Goal: Task Accomplishment & Management: Use online tool/utility

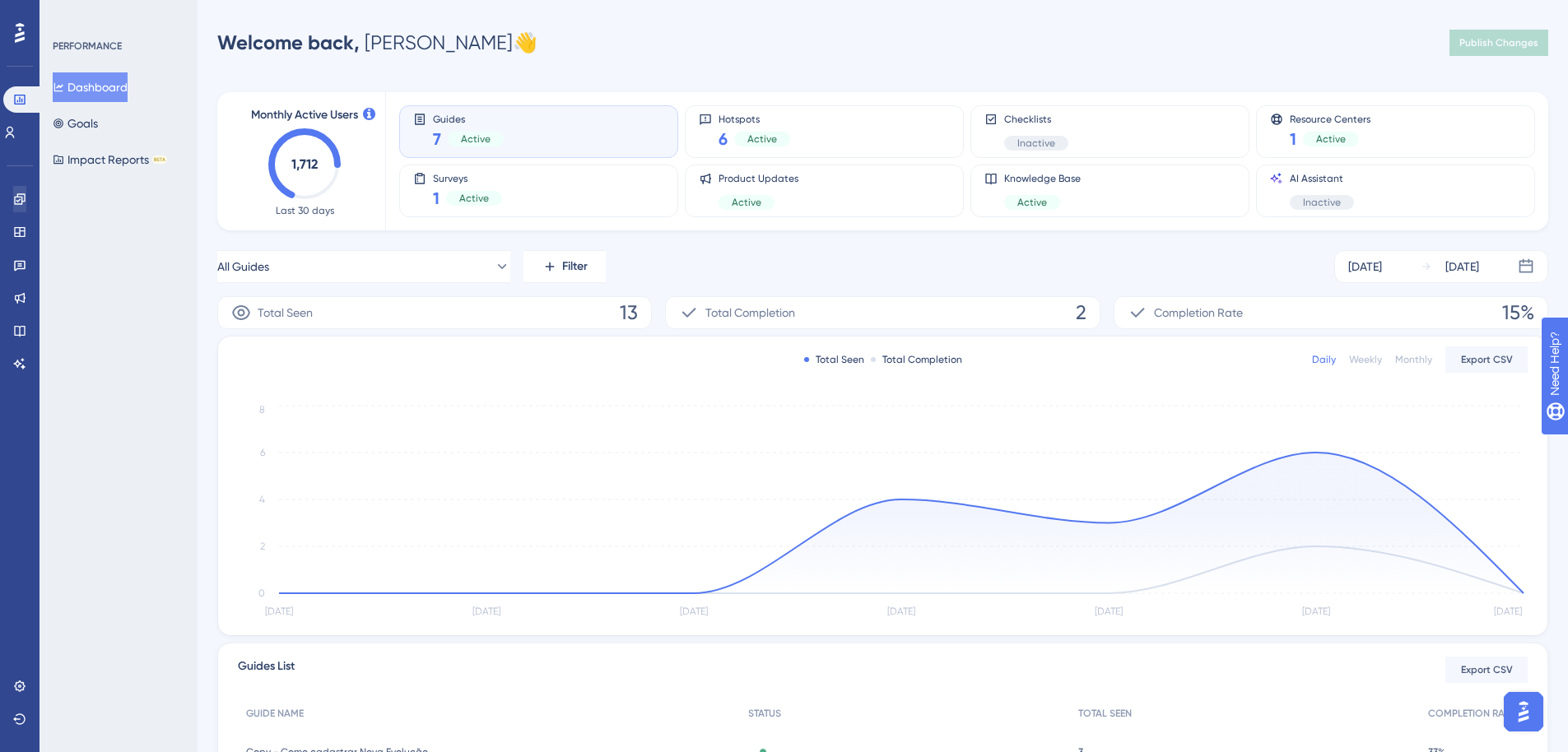
click at [16, 210] on div "Engagement Widgets Feedback Product Updates Knowledge Base AI Assistant" at bounding box center [19, 282] width 13 height 191
click at [17, 205] on link at bounding box center [19, 199] width 13 height 26
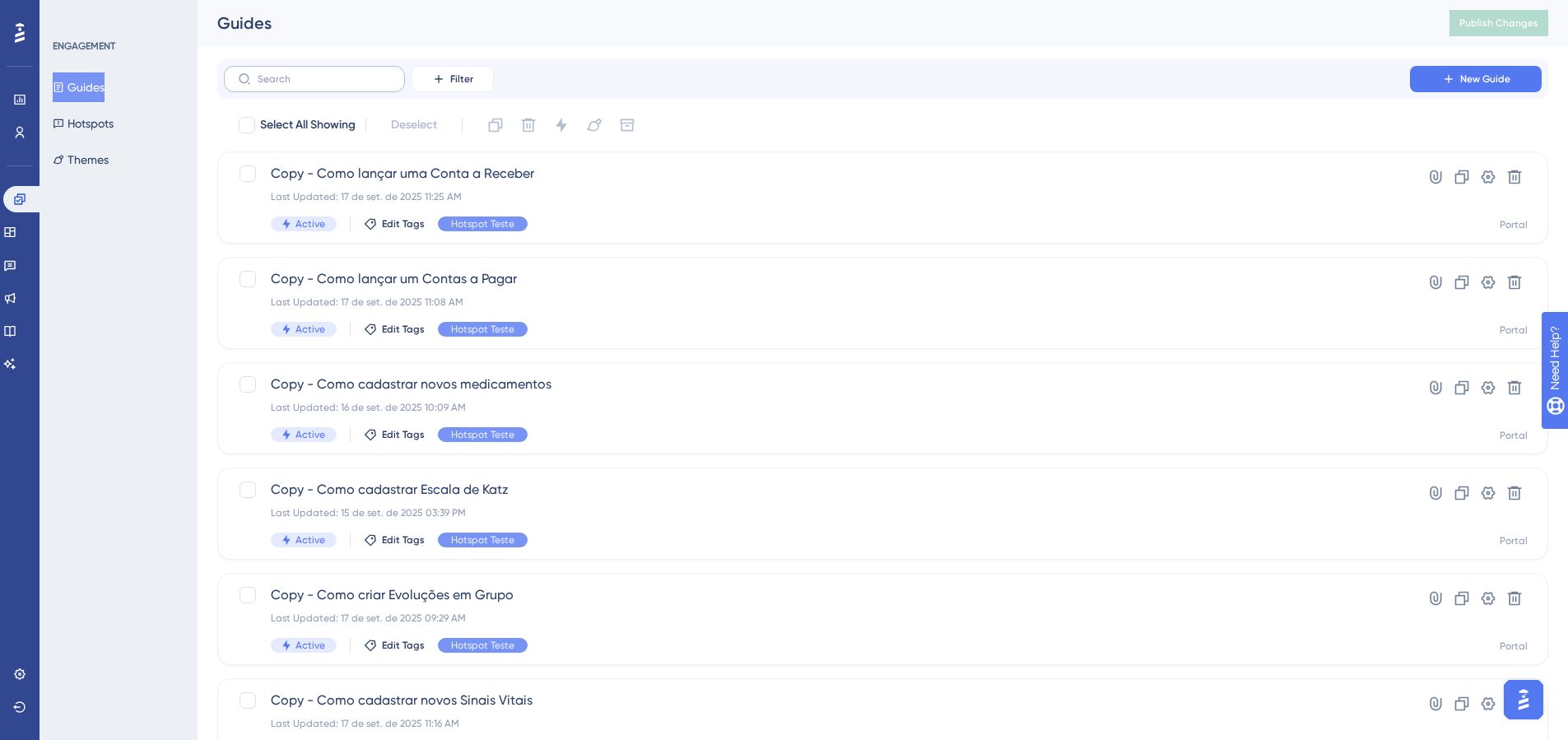
click at [339, 91] on label at bounding box center [314, 79] width 181 height 26
click at [339, 85] on input "text" at bounding box center [324, 79] width 133 height 11
type input "ds"
checkbox input "true"
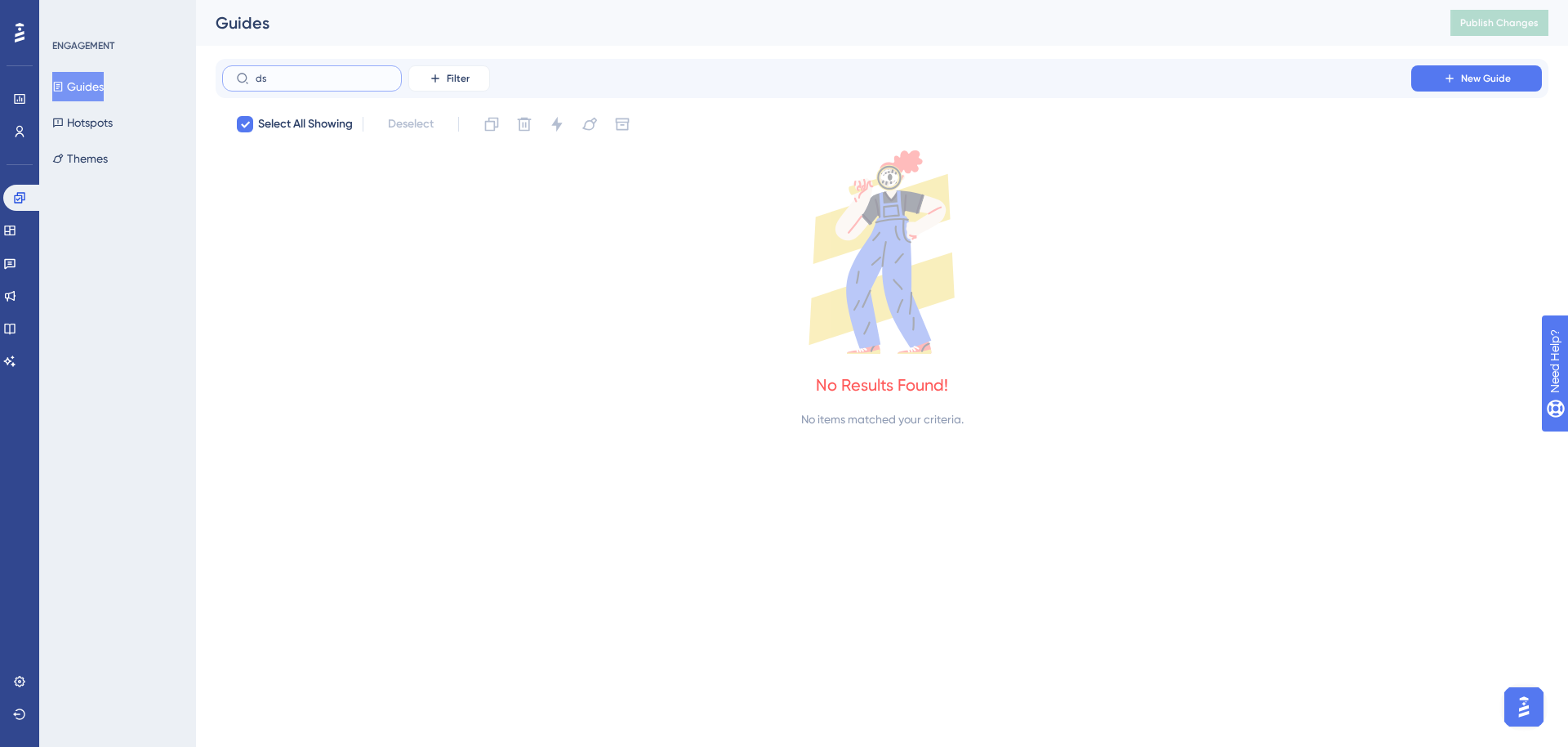
type input "d"
checkbox input "false"
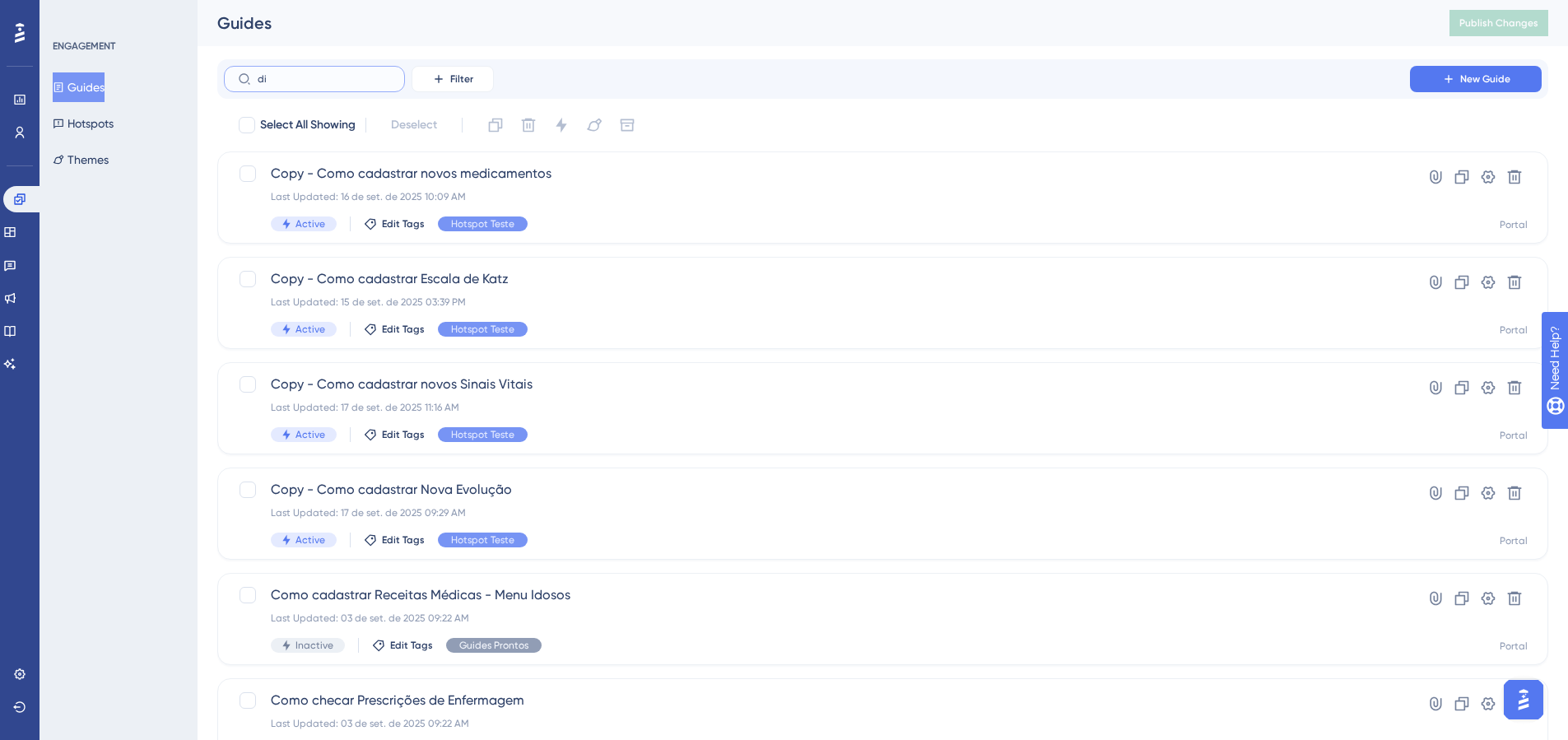
type input "dis"
checkbox input "true"
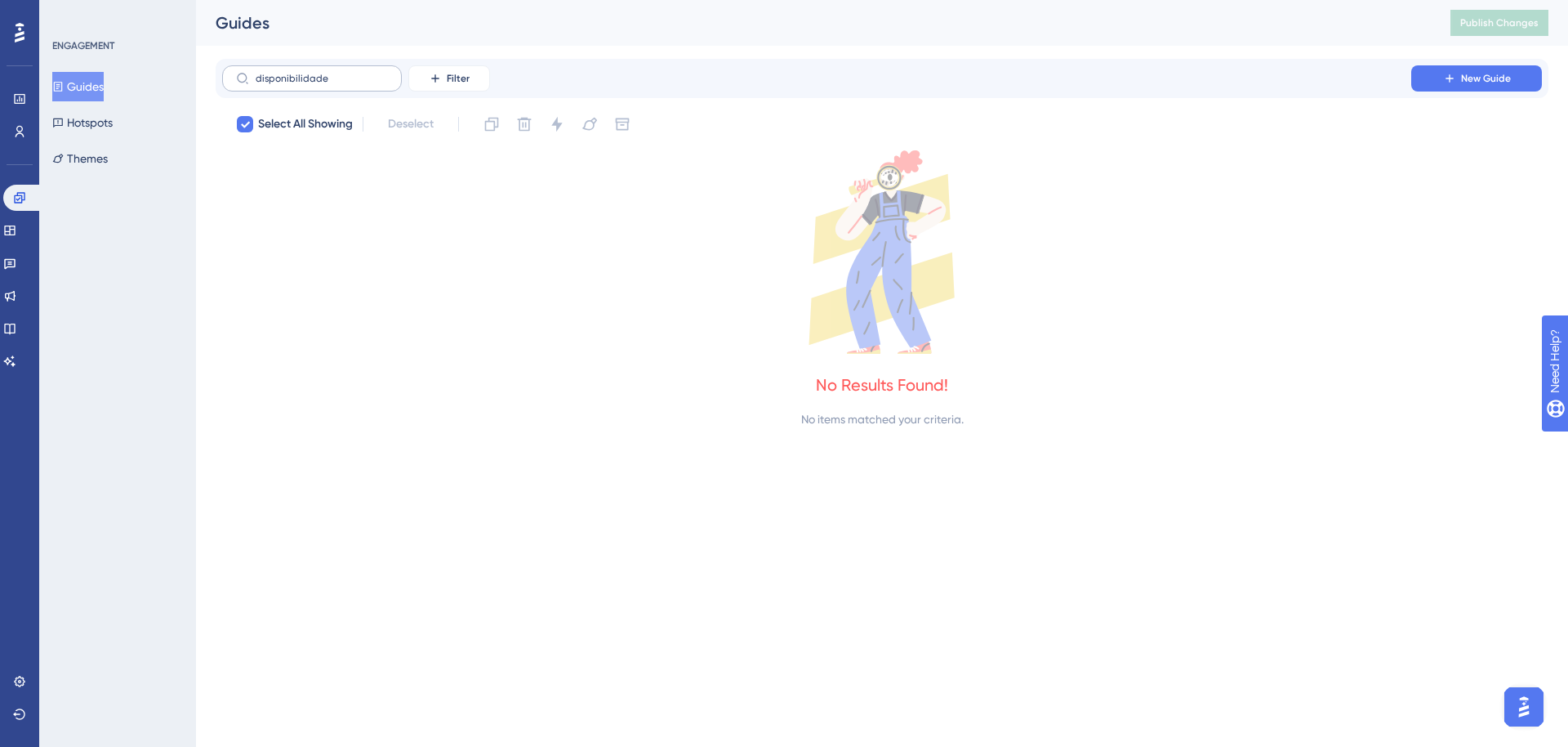
click at [345, 86] on label "disponibilidade" at bounding box center [312, 78] width 180 height 26
click at [345, 84] on input "disponibilidade" at bounding box center [321, 78] width 132 height 11
click at [345, 86] on label "disponibilidade" at bounding box center [312, 78] width 180 height 26
click at [345, 84] on input "disponibilidade" at bounding box center [321, 78] width 132 height 11
click at [345, 86] on label "disponibilidade" at bounding box center [312, 78] width 180 height 26
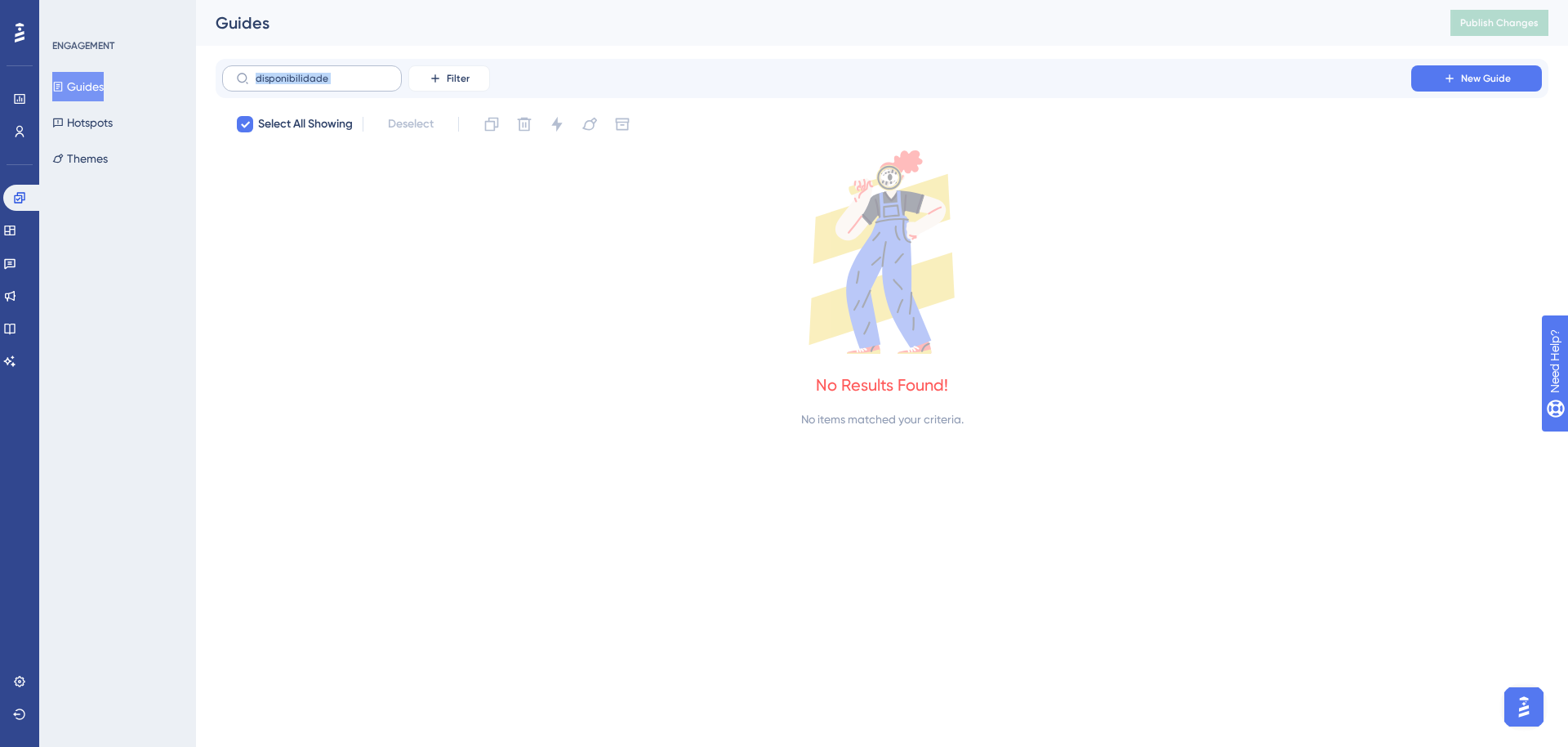
click at [345, 84] on input "disponibilidade" at bounding box center [321, 78] width 132 height 11
click at [345, 86] on label "disponibilidade" at bounding box center [312, 78] width 180 height 26
click at [345, 84] on input "disponibilidade" at bounding box center [321, 78] width 132 height 11
click at [398, 169] on icon at bounding box center [881, 252] width 1333 height 203
click at [358, 85] on label "disponibilidade" at bounding box center [312, 78] width 180 height 26
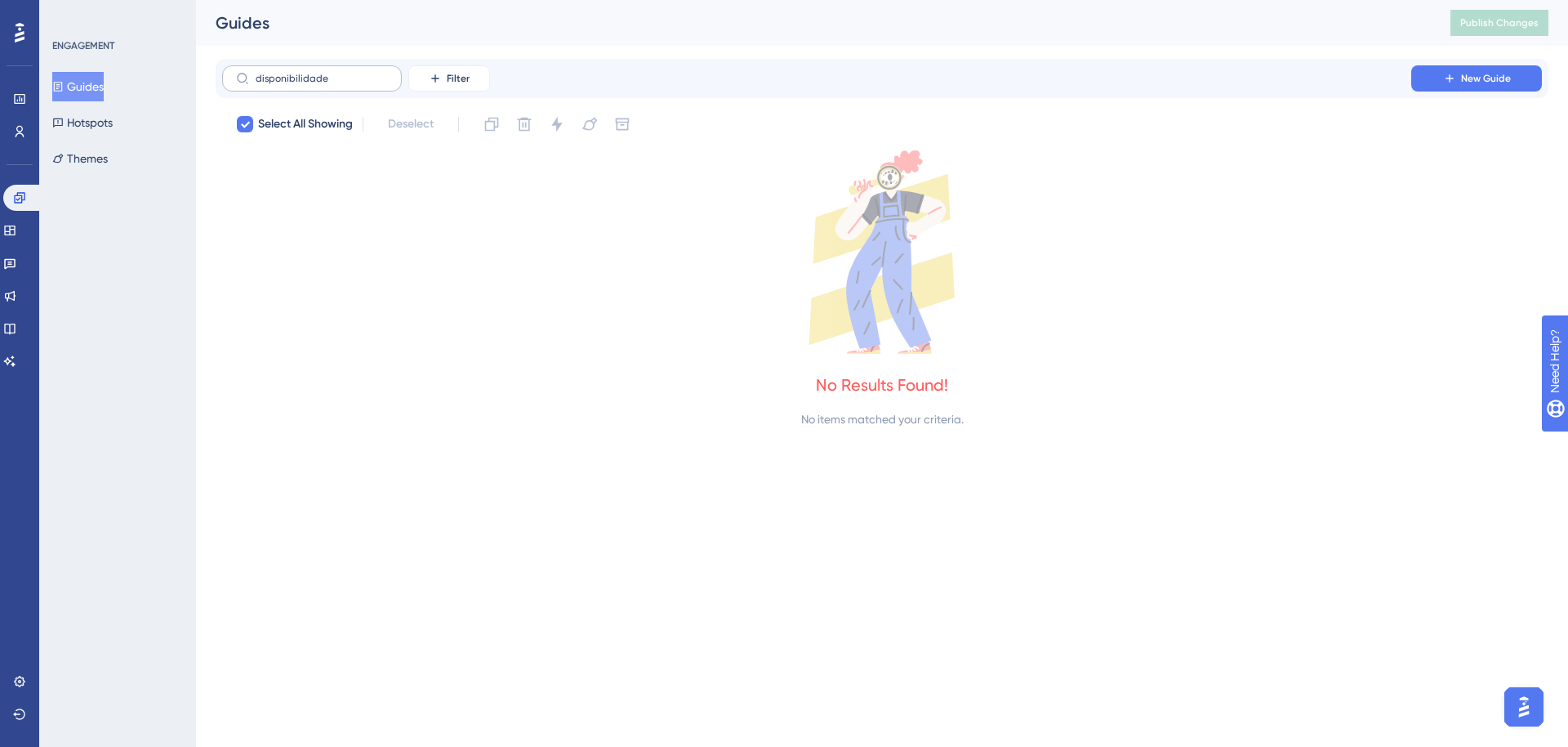
click at [358, 84] on input "disponibilidade" at bounding box center [321, 78] width 132 height 11
type input "ids"
checkbox input "true"
type input "id"
checkbox input "false"
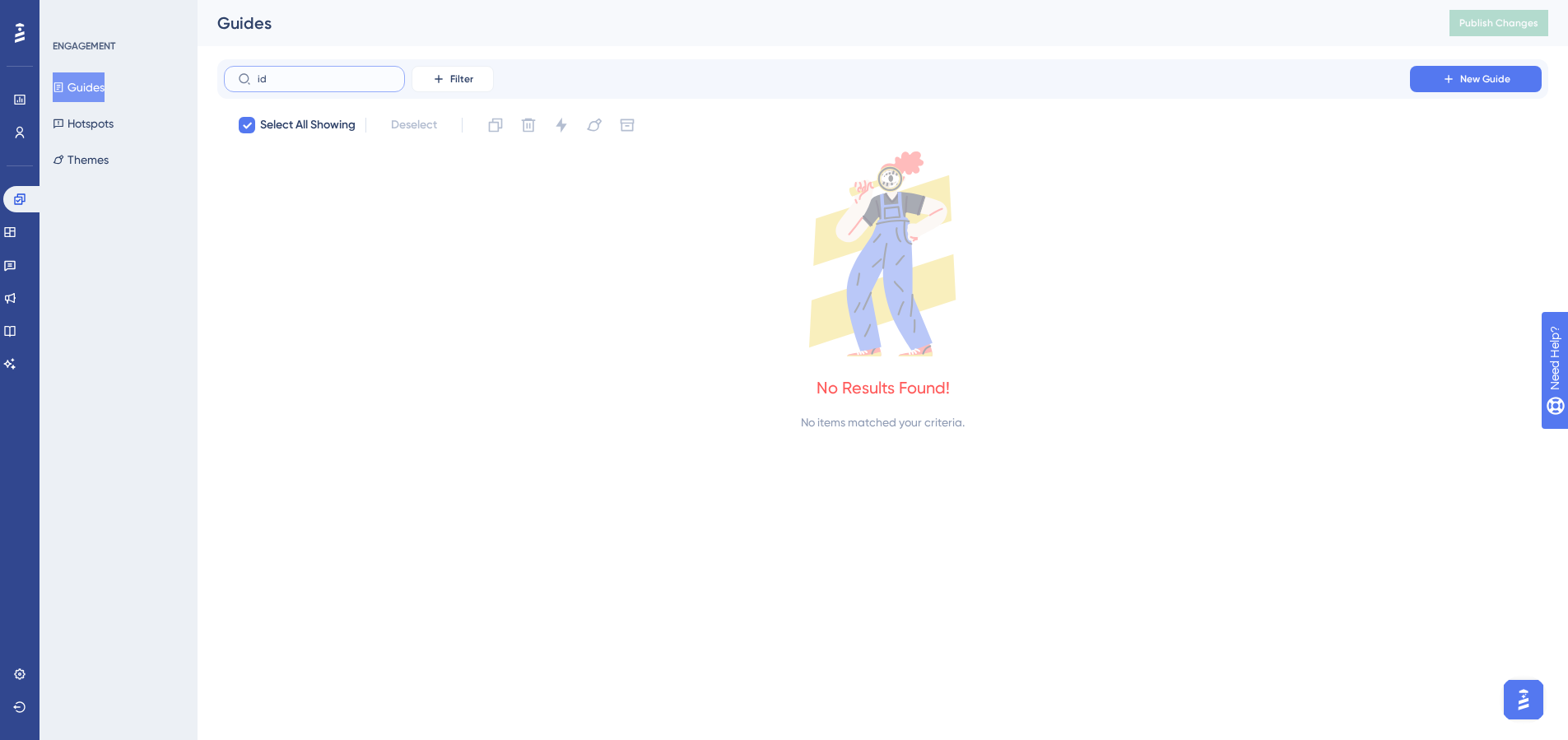
type input "i"
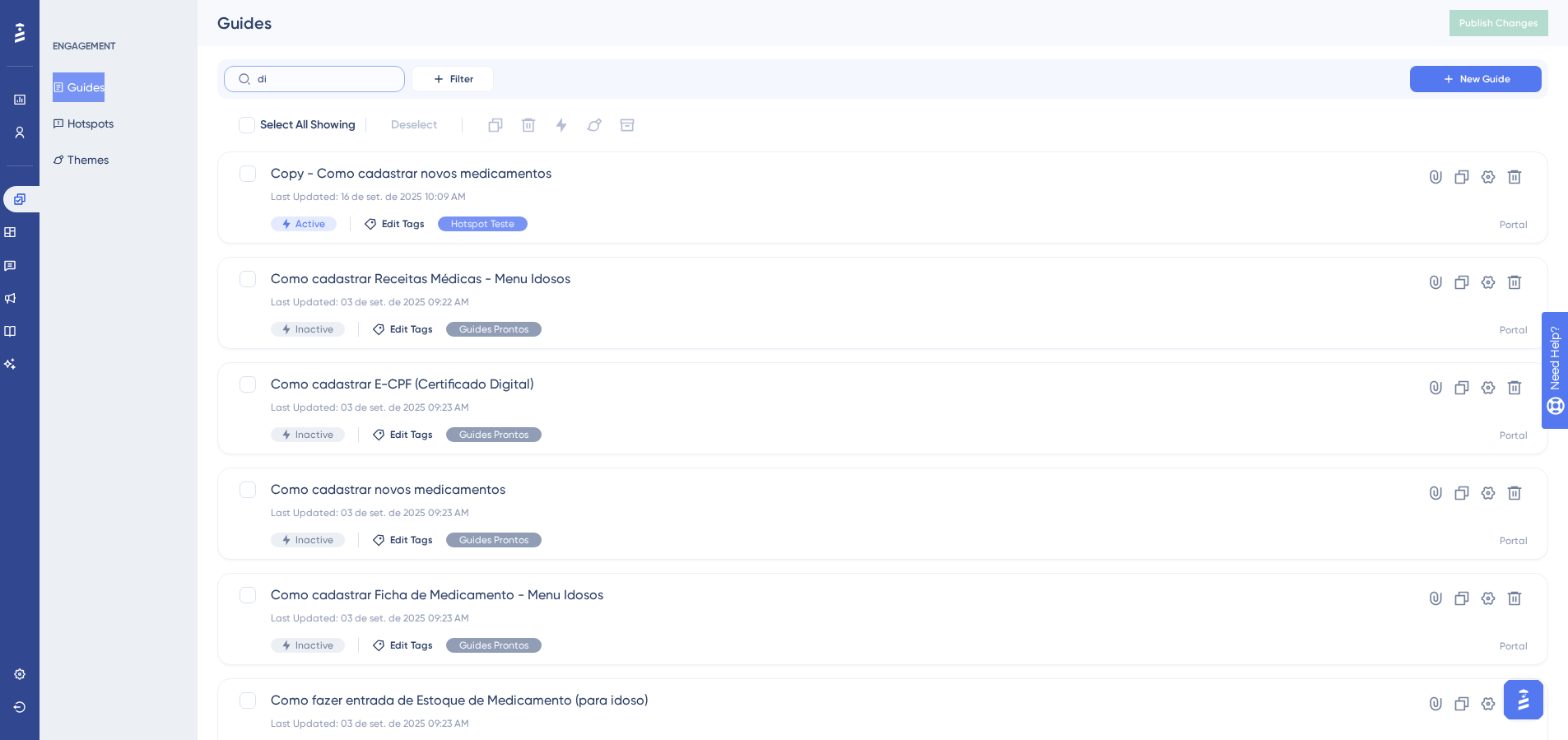
type input "dis"
checkbox input "true"
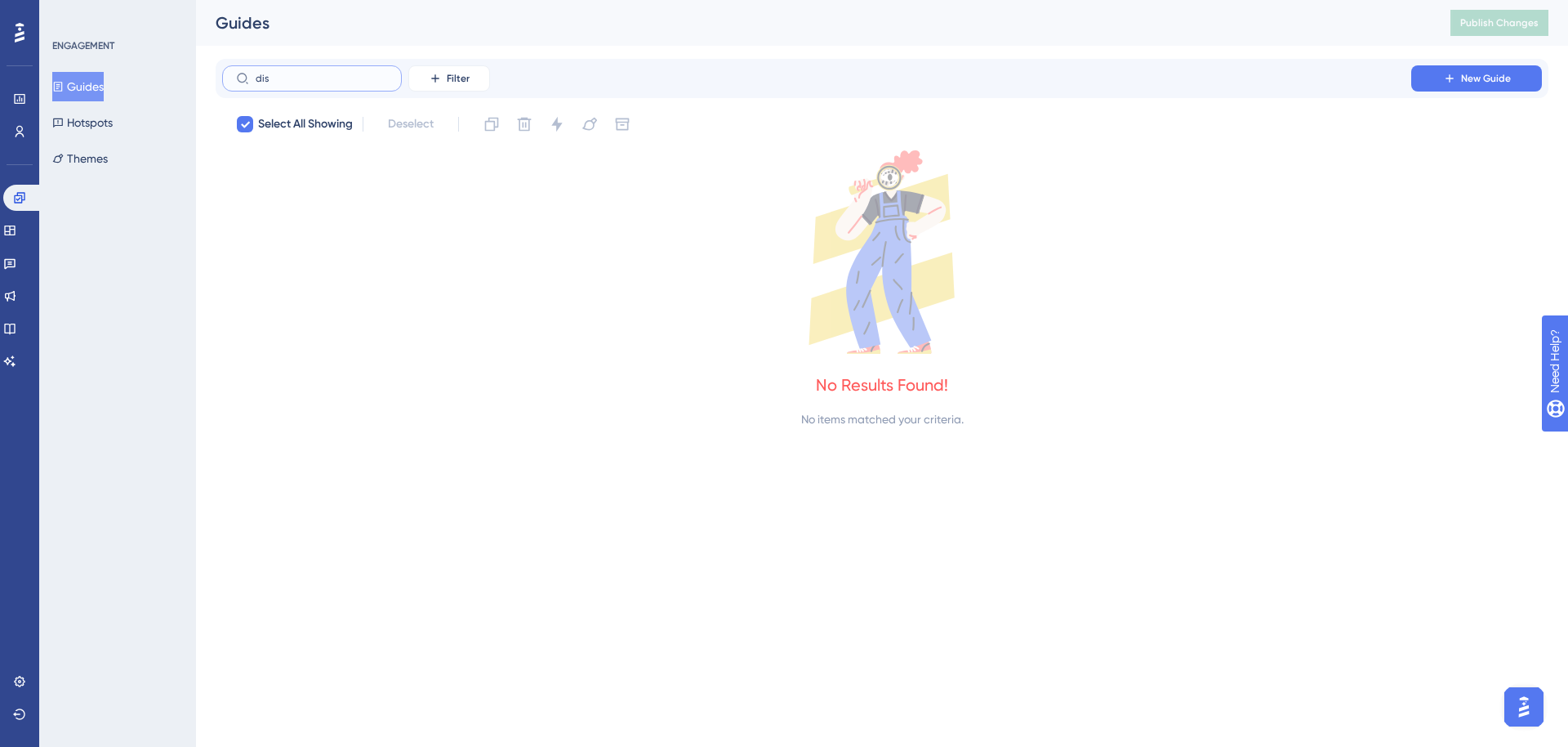
type input "di"
checkbox input "false"
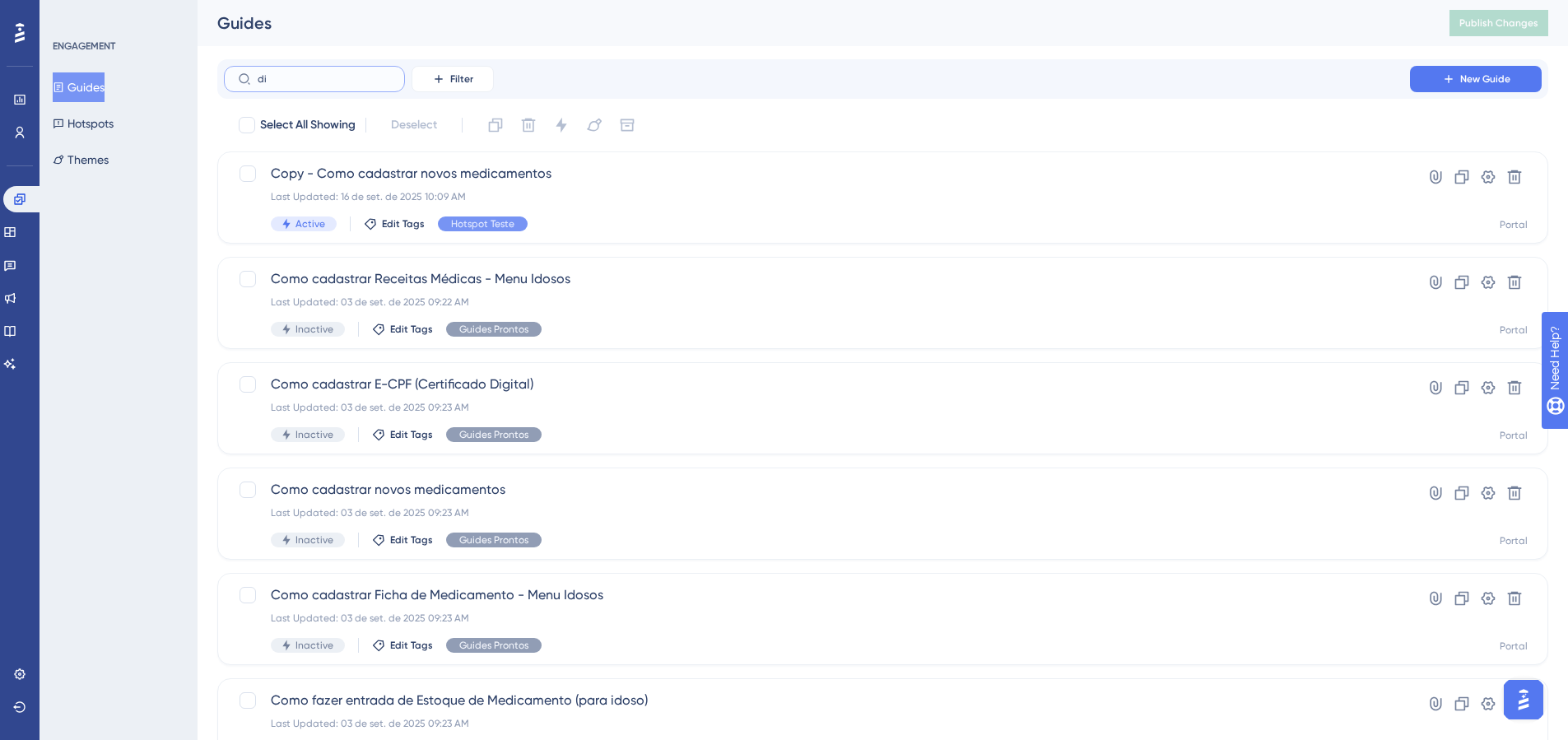
type input "d"
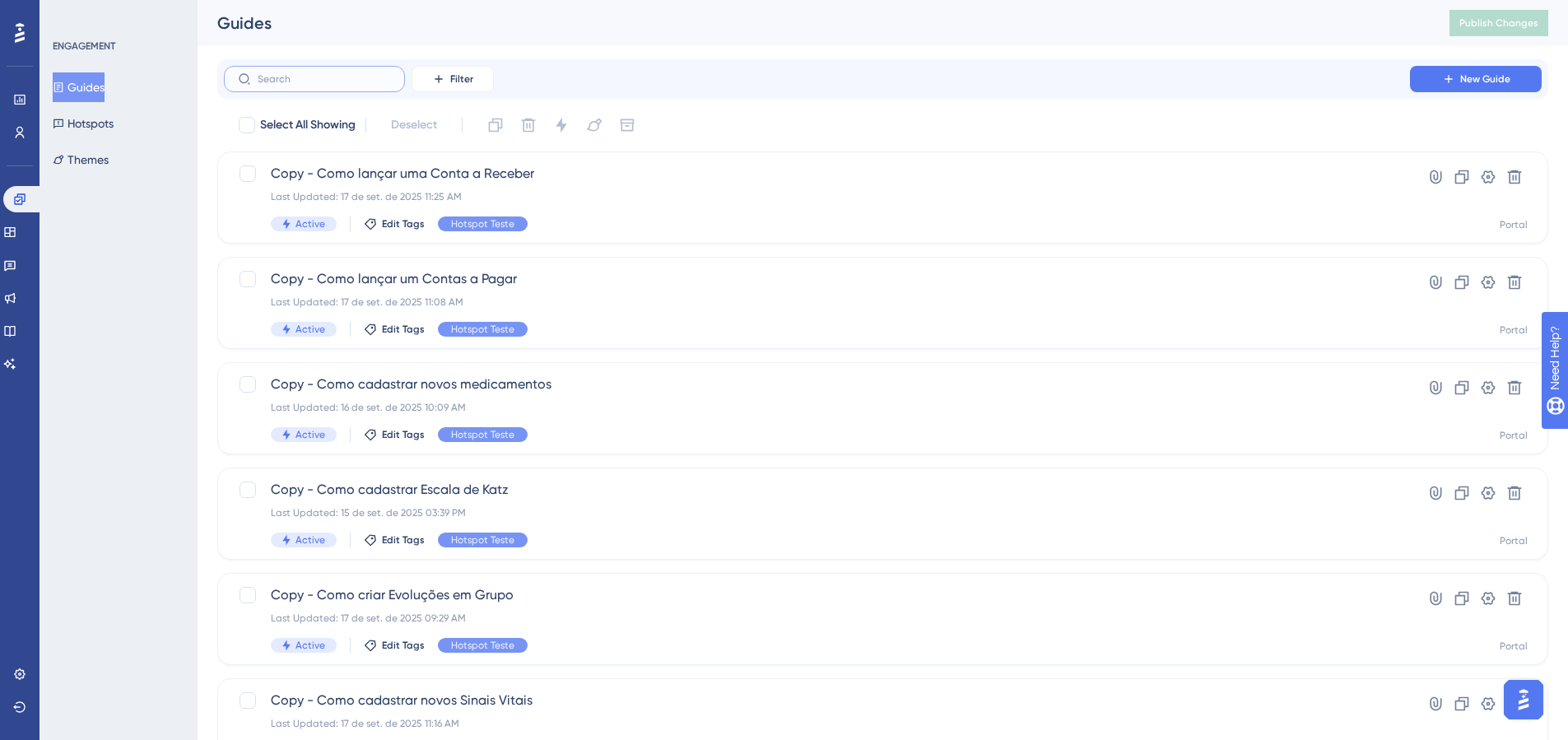
type input "\"
checkbox input "true"
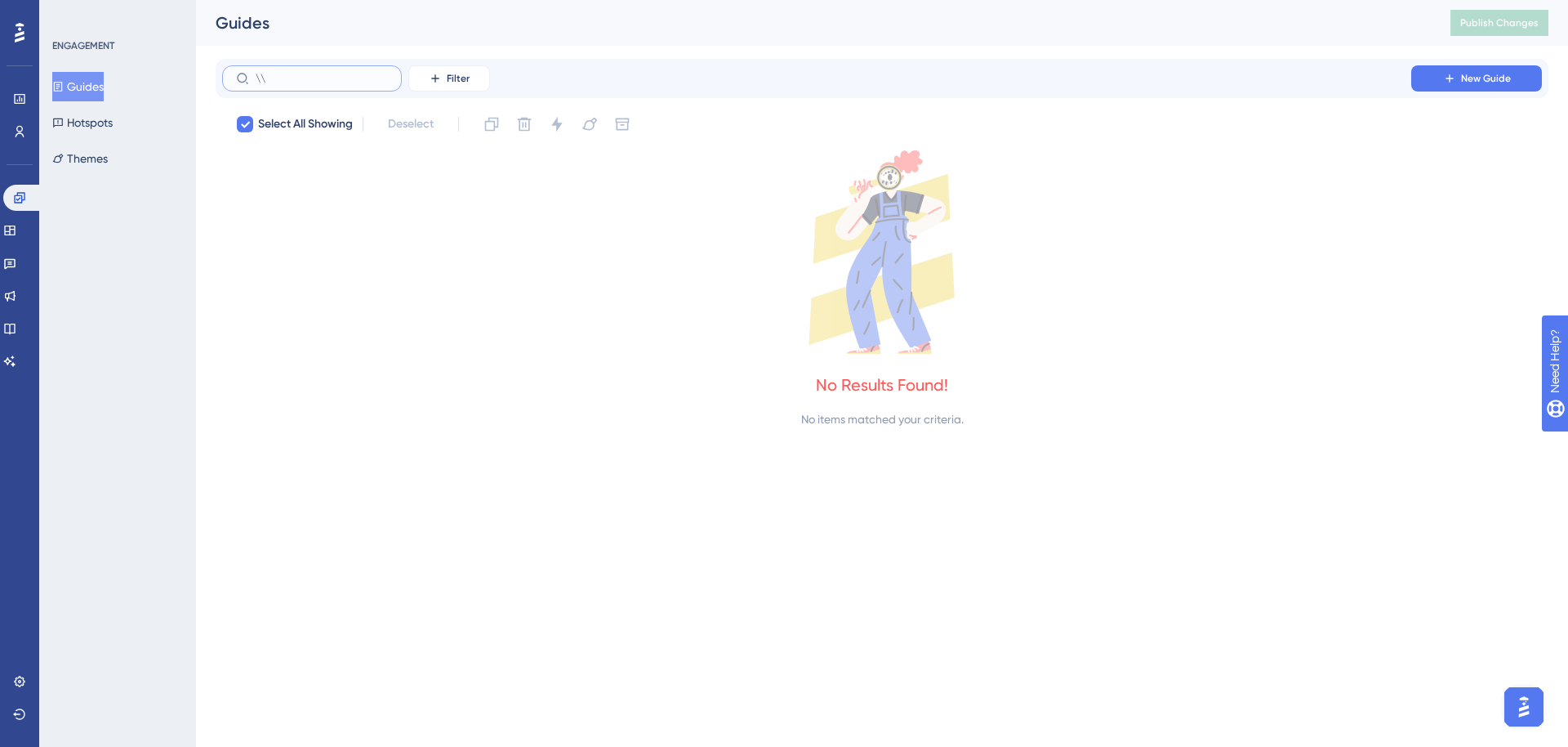
type input "\"
checkbox input "false"
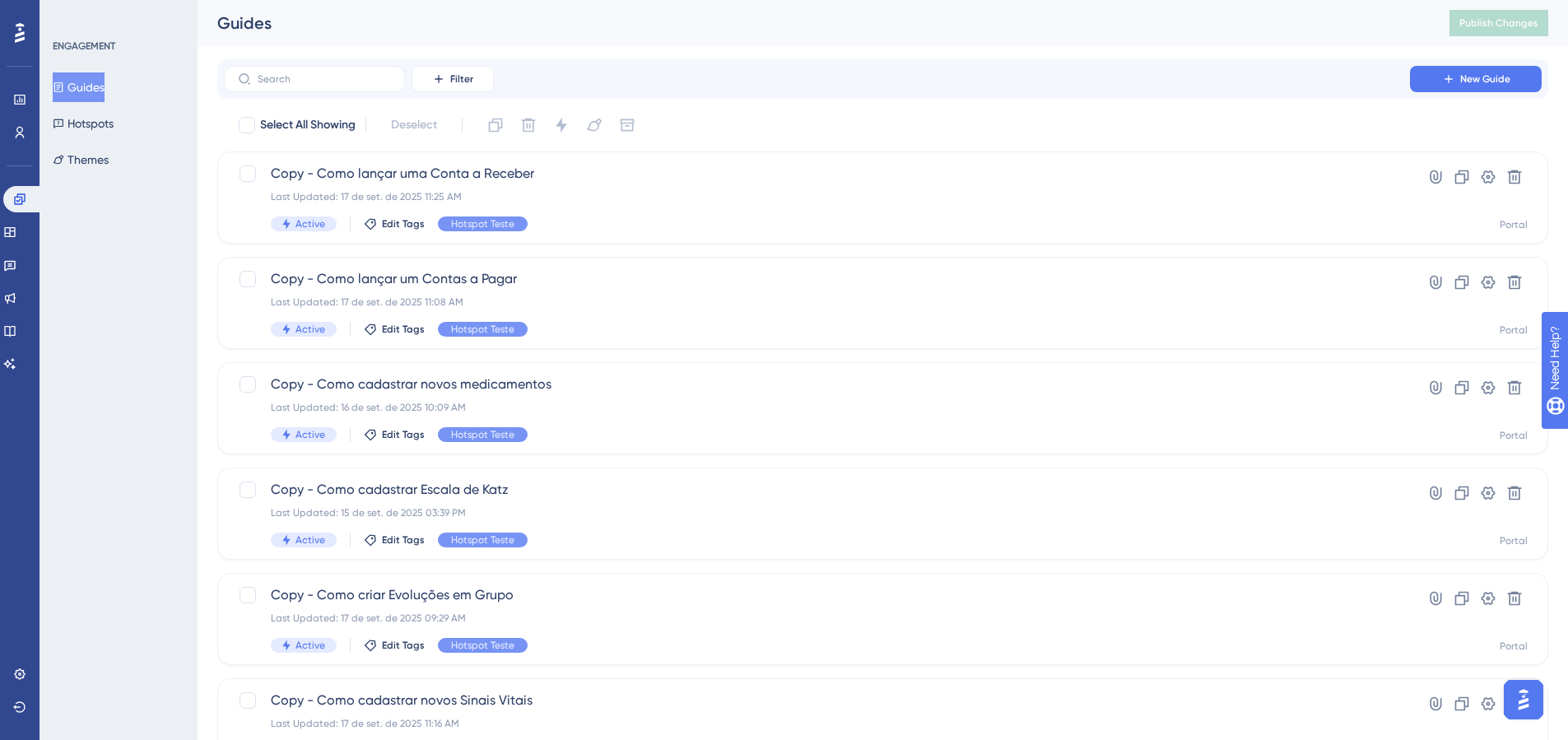
click at [490, 38] on div "Guides Publish Changes" at bounding box center [883, 23] width 1370 height 46
